Goal: Check status

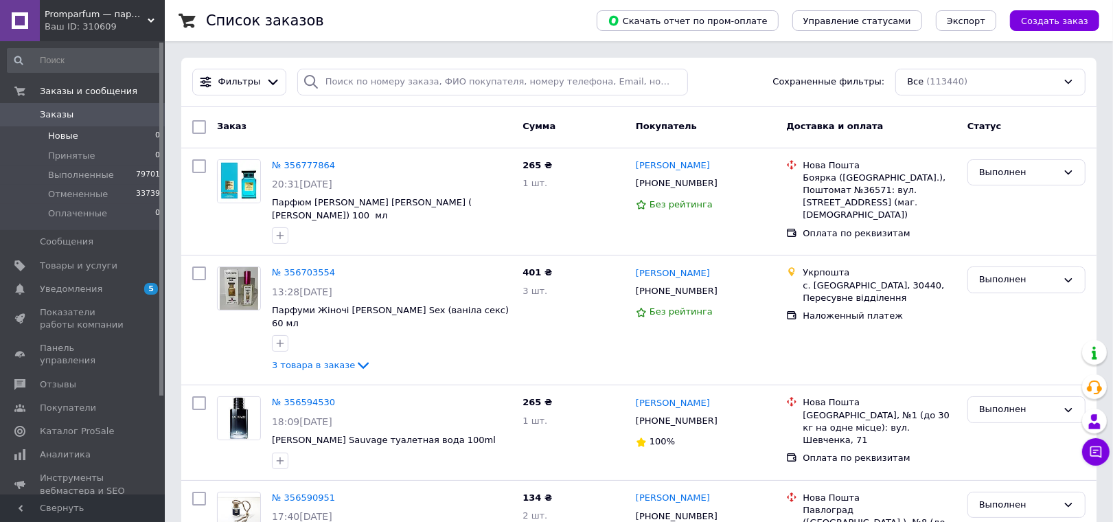
click at [100, 135] on li "Новые 0" at bounding box center [84, 135] width 168 height 19
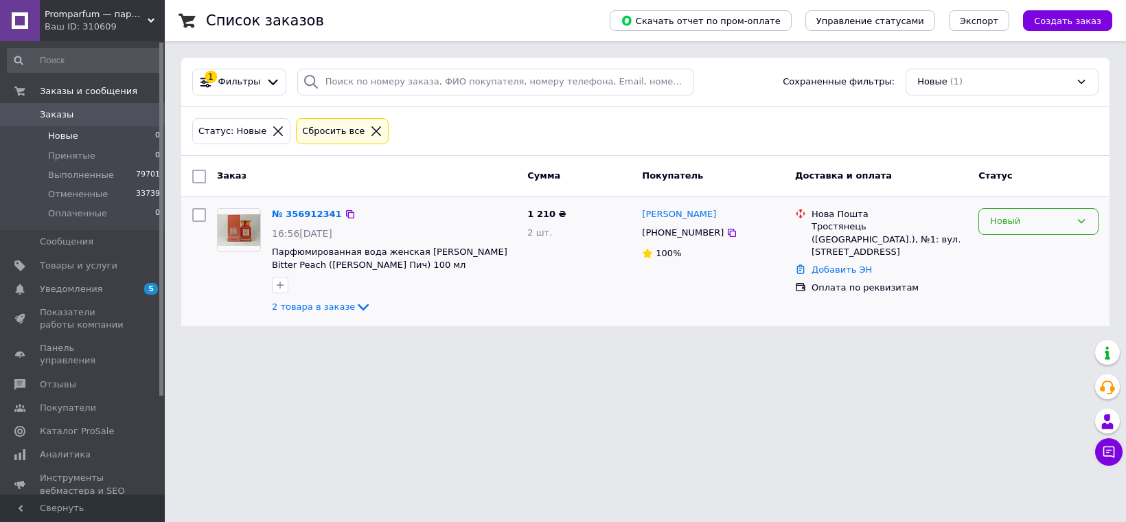
click at [1009, 212] on div "Новый" at bounding box center [1039, 221] width 120 height 27
click at [1003, 249] on li "Принят" at bounding box center [1038, 250] width 119 height 25
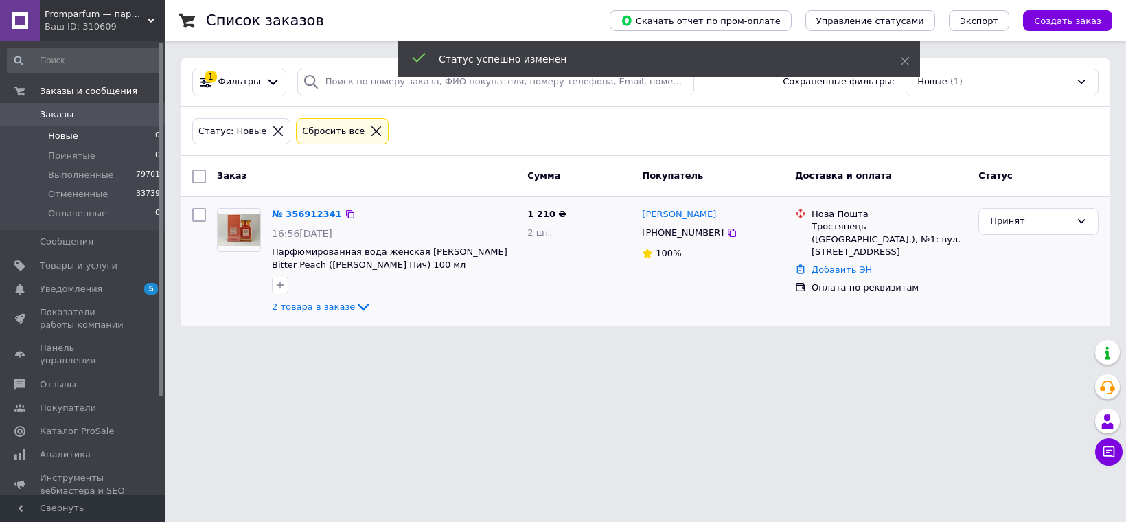
click at [306, 216] on link "№ 356912341" at bounding box center [307, 214] width 70 height 10
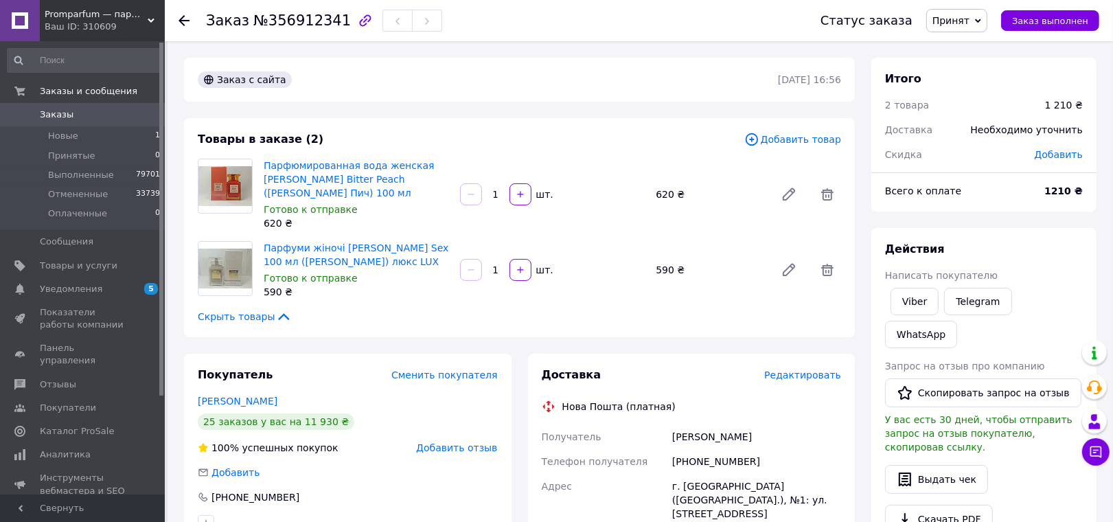
click at [179, 12] on div at bounding box center [192, 20] width 27 height 41
click at [176, 19] on div "Заказ №356912341 Статус заказа Принят Выполнен Отменен Оплаченный Заказ выполнен" at bounding box center [639, 20] width 948 height 41
click at [183, 15] on icon at bounding box center [184, 20] width 11 height 11
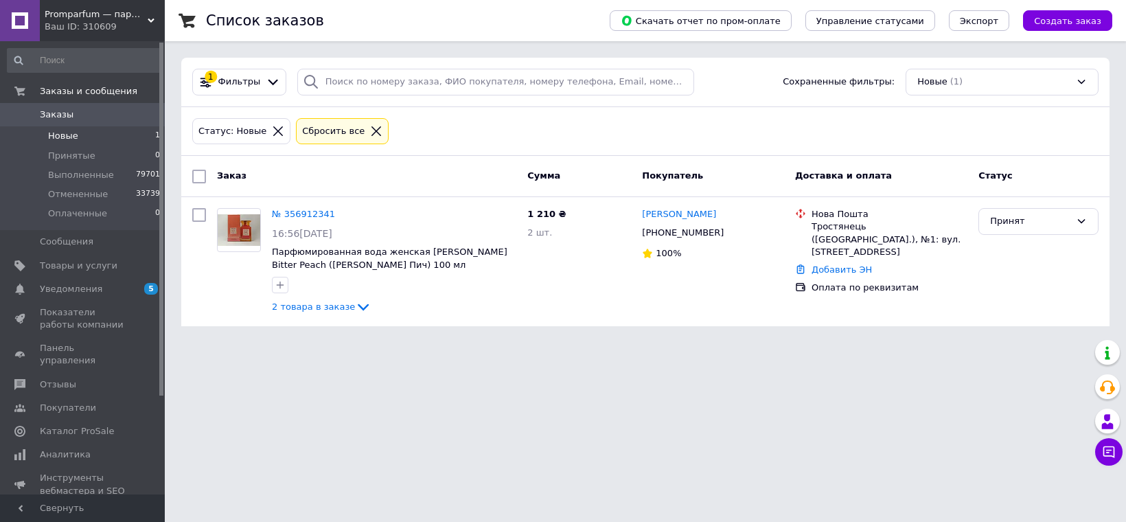
click at [95, 22] on div "Ваш ID: 310609" at bounding box center [105, 27] width 120 height 12
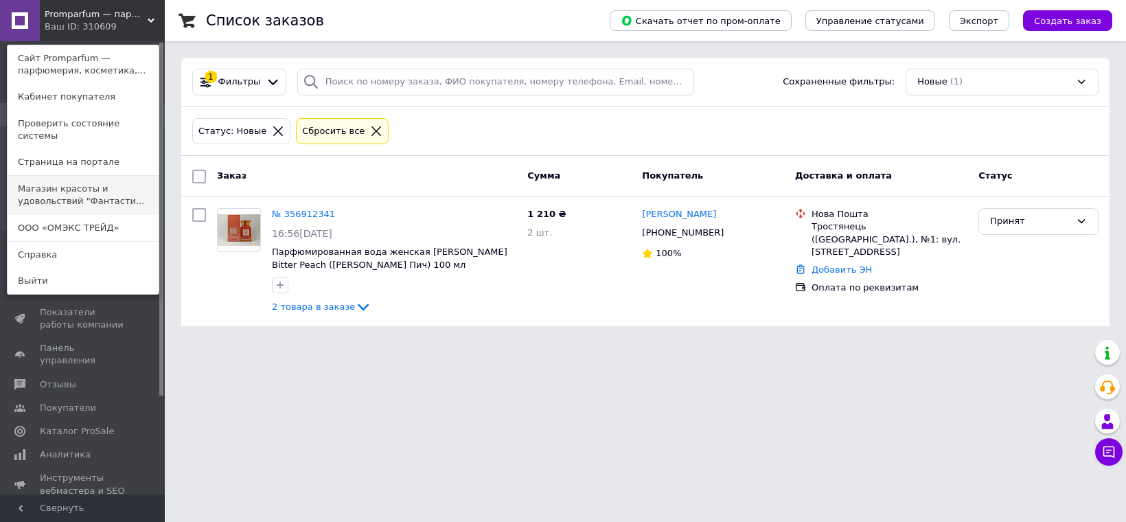
click at [91, 179] on link "Магазин красоты и удовольствий "Фантасти..." at bounding box center [83, 195] width 151 height 38
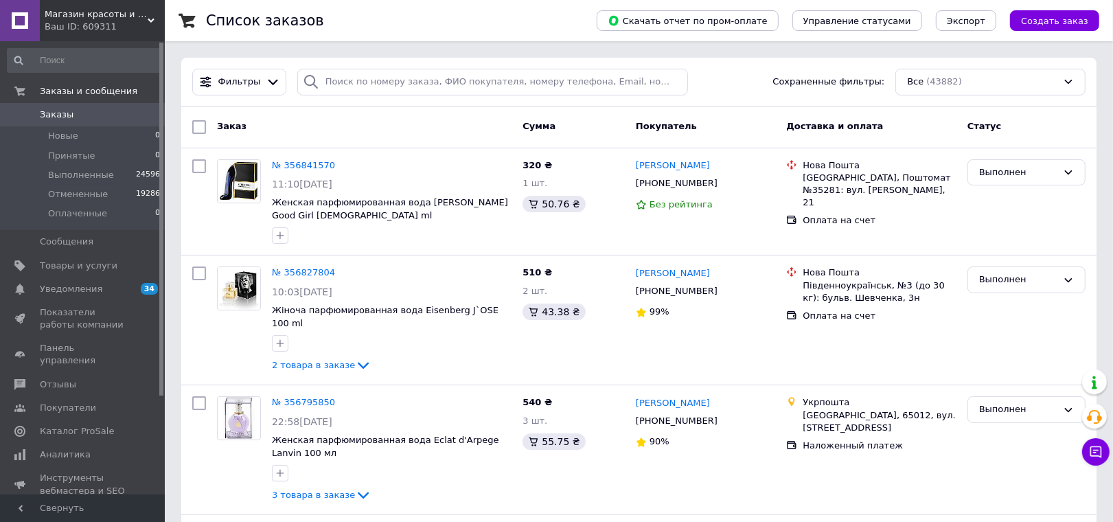
click at [126, 10] on span "Магазин красоты и удовольствий "Фантастиш"" at bounding box center [96, 14] width 103 height 12
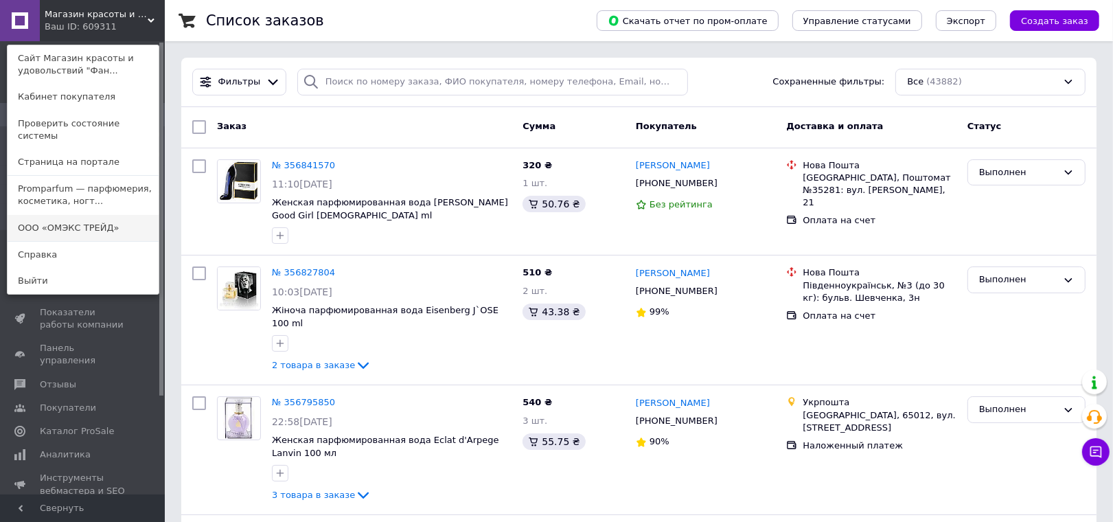
click at [88, 215] on link "ООО «ОМЭКС ТРЕЙД»" at bounding box center [83, 228] width 151 height 26
